Goal: Obtain resource: Download file/media

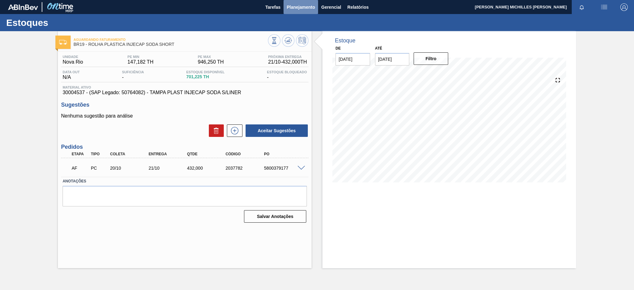
click at [299, 8] on span "Planejamento" at bounding box center [301, 6] width 28 height 7
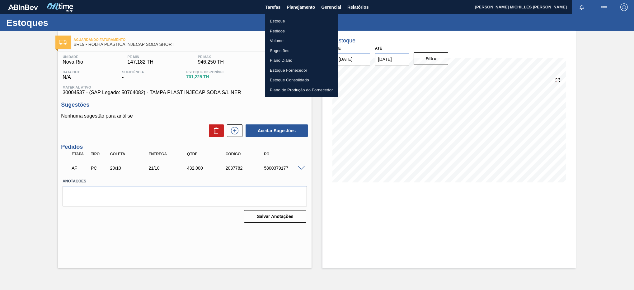
click at [295, 22] on li "Estoque" at bounding box center [301, 21] width 73 height 10
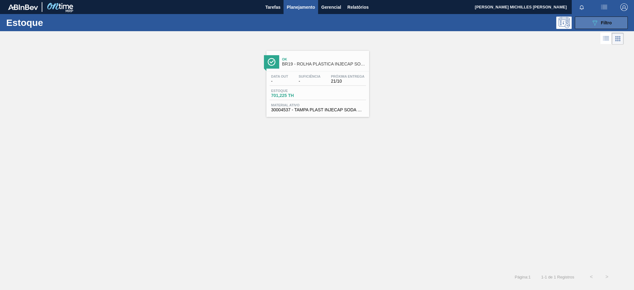
click at [620, 25] on button "089F7B8B-B2A5-4AFE-B5C0-19BA573D28AC Filtro" at bounding box center [601, 23] width 53 height 12
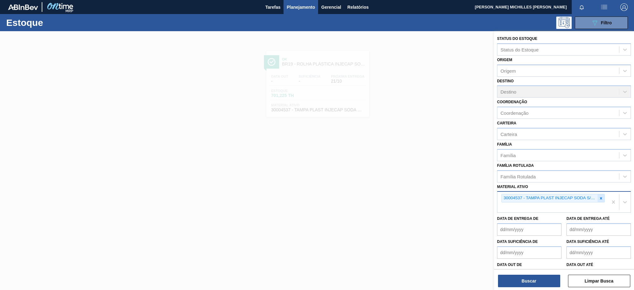
click at [601, 197] on icon at bounding box center [601, 198] width 4 height 4
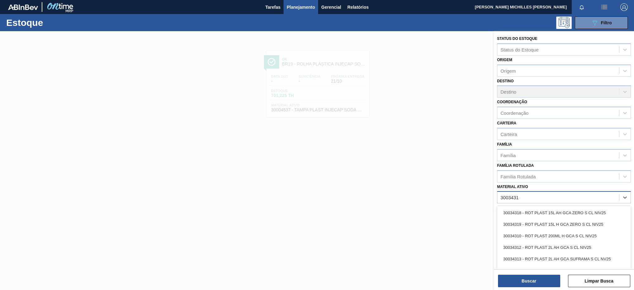
type ativo "30034314"
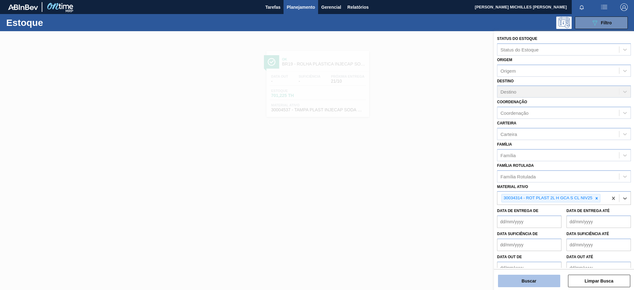
click at [560, 283] on button "Buscar" at bounding box center [529, 280] width 62 height 12
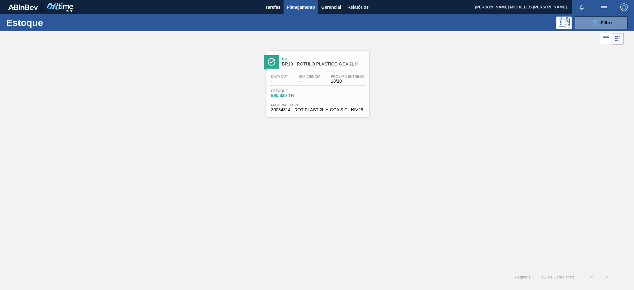
click at [341, 62] on div "Ok BR19 - RÓTULO PLÁSTICO GCA 2L H" at bounding box center [324, 62] width 84 height 14
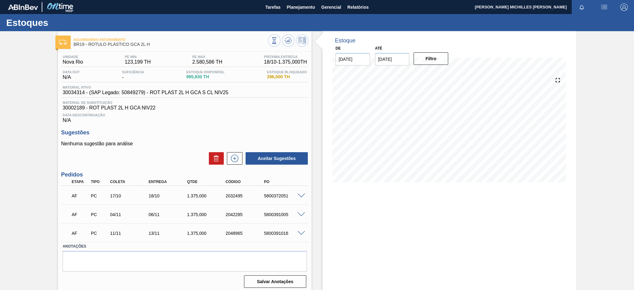
click at [70, 92] on span "30034314 - (SAP Legado: 50849279) - ROT PLAST 2L H GCA S CL NIV25" at bounding box center [146, 93] width 166 height 6
click at [70, 93] on span "30034314 - (SAP Legado: 50849279) - ROT PLAST 2L H GCA S CL NIV25" at bounding box center [146, 93] width 166 height 6
copy span "30034314"
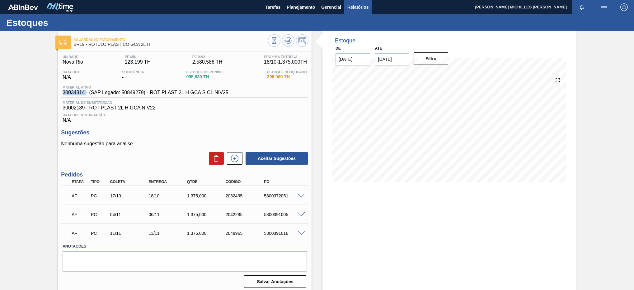
click at [356, 7] on span "Relatórios" at bounding box center [357, 6] width 21 height 7
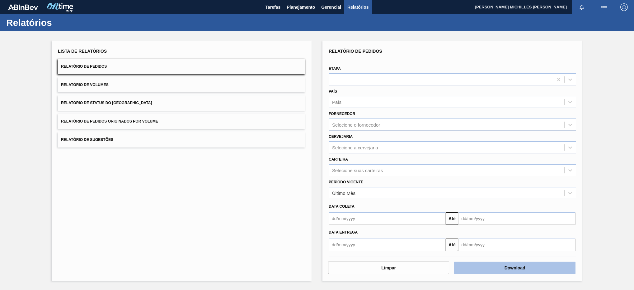
click at [493, 267] on button "Download" at bounding box center [514, 267] width 121 height 12
